Goal: Participate in discussion

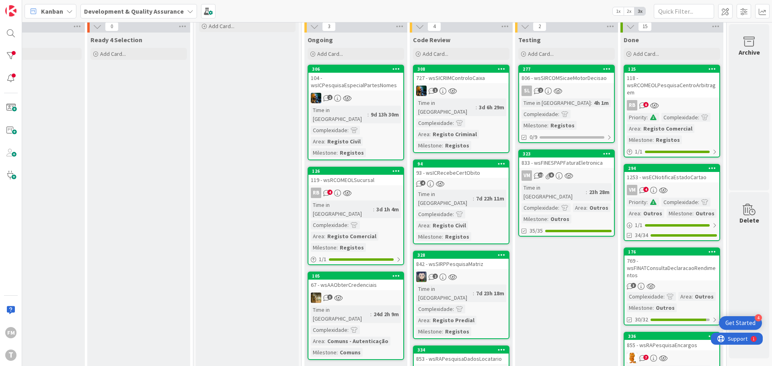
scroll to position [80, 158]
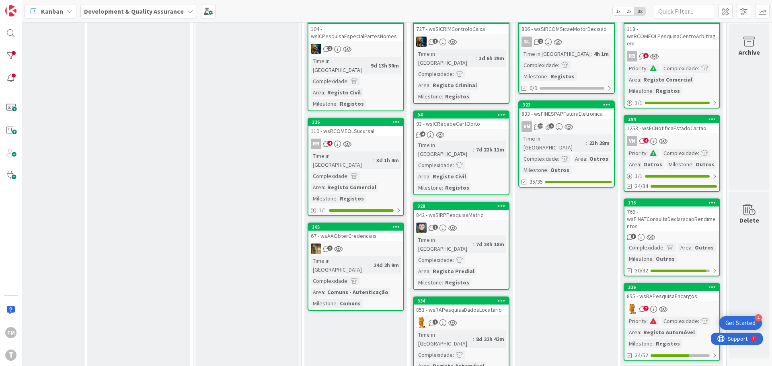
click at [450, 204] on link "328 842 - wsSIRPPesquisaMatriz 2 Time in [GEOGRAPHIC_DATA] : 7d 23h 18m Complex…" at bounding box center [461, 246] width 96 height 88
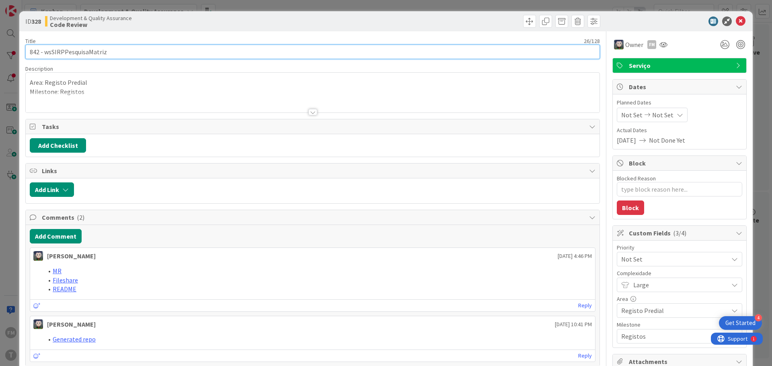
click at [88, 51] on input "842 - wsSIRPPesquisaMatriz" at bounding box center [312, 52] width 574 height 14
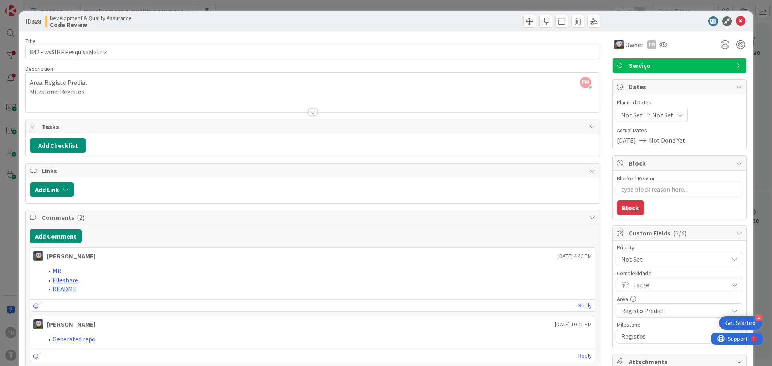
click at [736, 19] on icon at bounding box center [741, 21] width 10 height 10
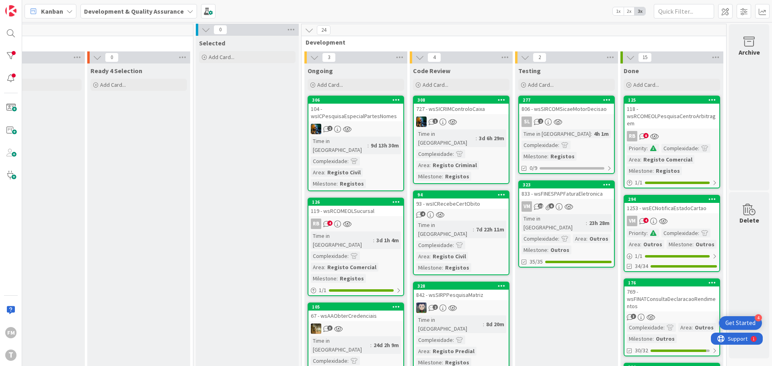
scroll to position [0, 158]
click at [363, 122] on link "306 104 - wsICPesquisaEspecialPartesNomes 2 Time in [GEOGRAPHIC_DATA] : 9d 13h …" at bounding box center [355, 144] width 96 height 96
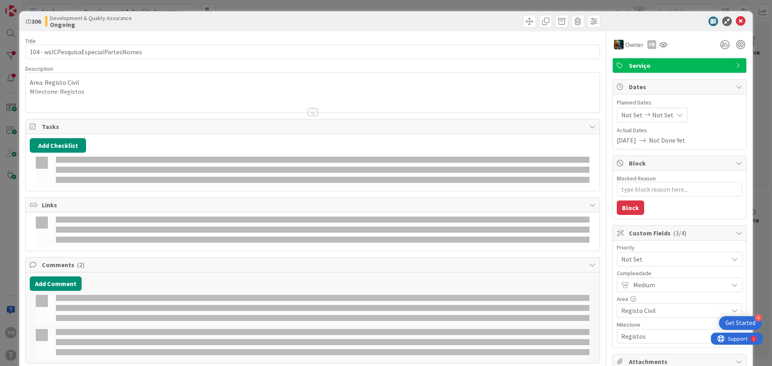
type textarea "x"
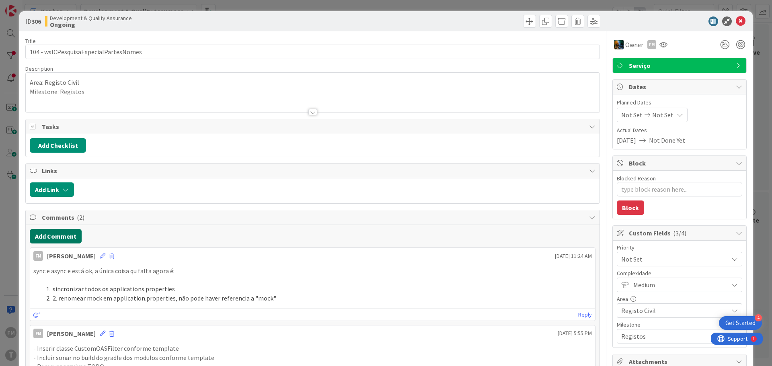
click at [61, 237] on button "Add Comment" at bounding box center [56, 236] width 52 height 14
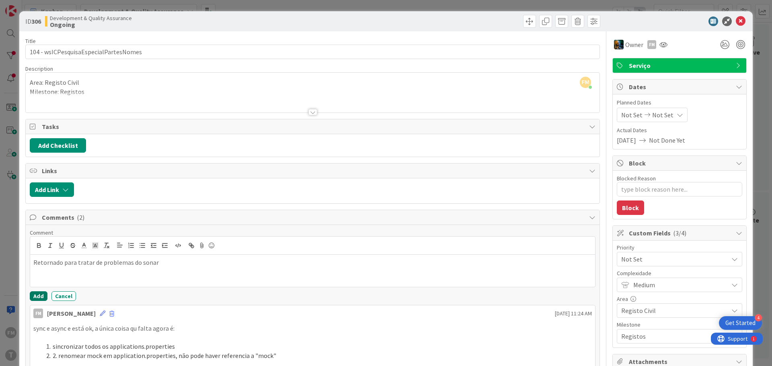
click at [35, 297] on button "Add" at bounding box center [39, 296] width 18 height 10
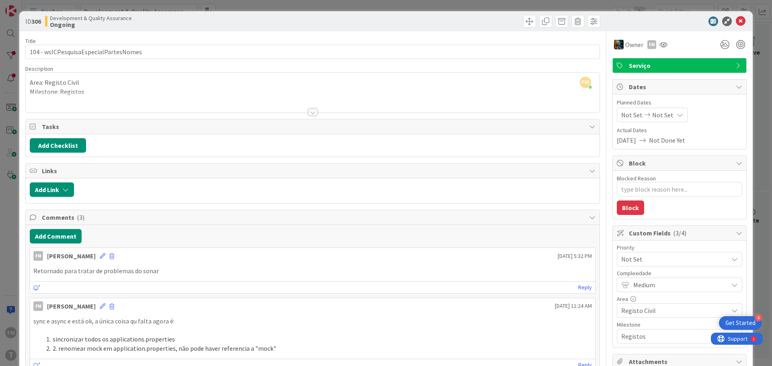
type textarea "x"
